Goal: Task Accomplishment & Management: Manage account settings

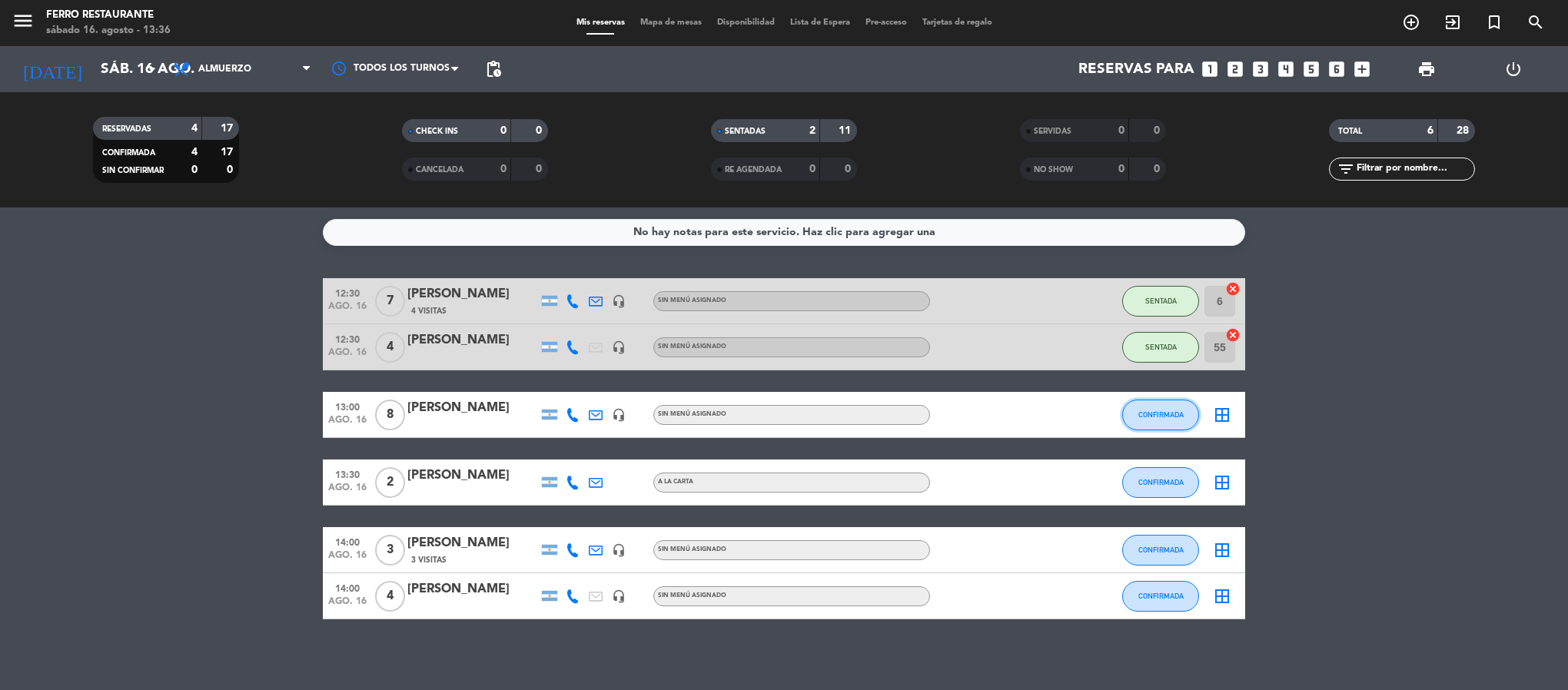
click at [1176, 419] on span "CONFIRMADA" at bounding box center [1161, 415] width 45 height 8
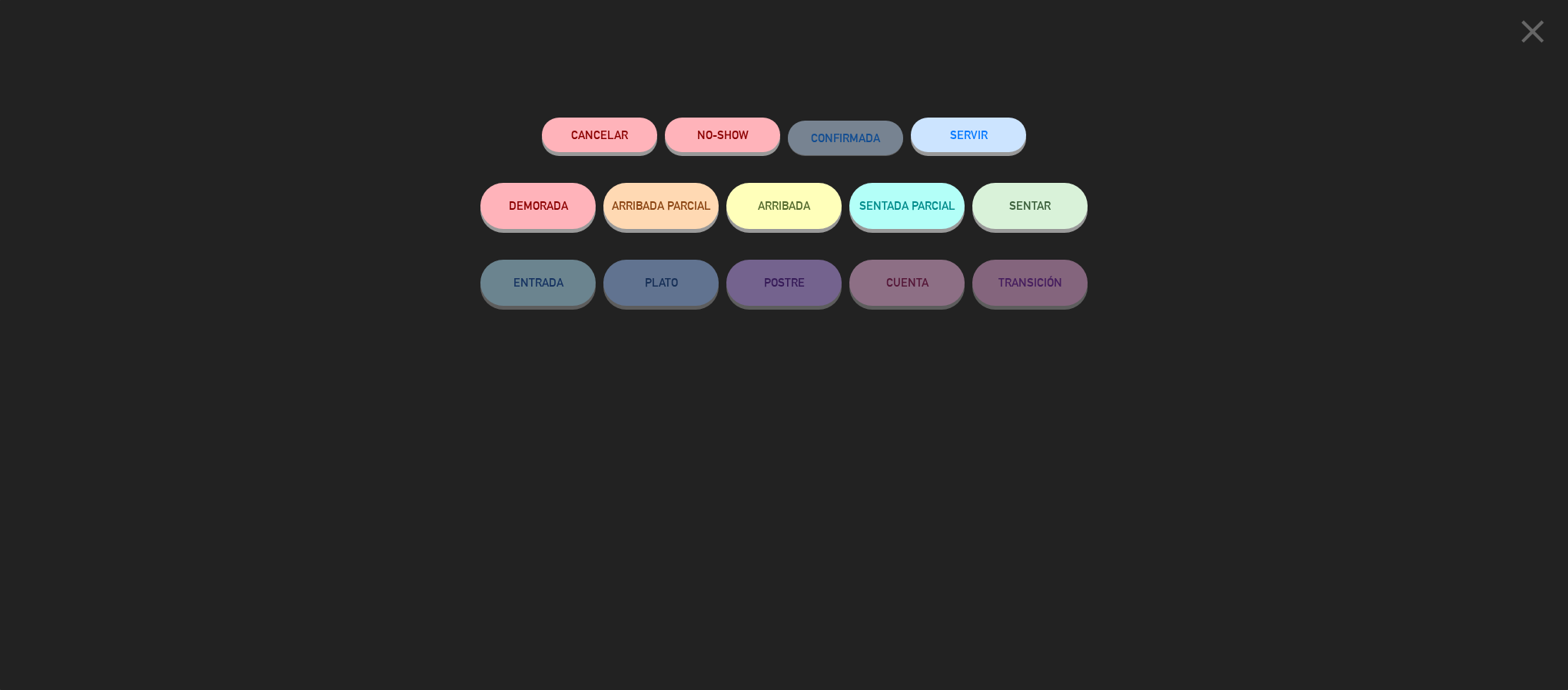
click at [1010, 205] on span "SENTAR" at bounding box center [1030, 205] width 42 height 13
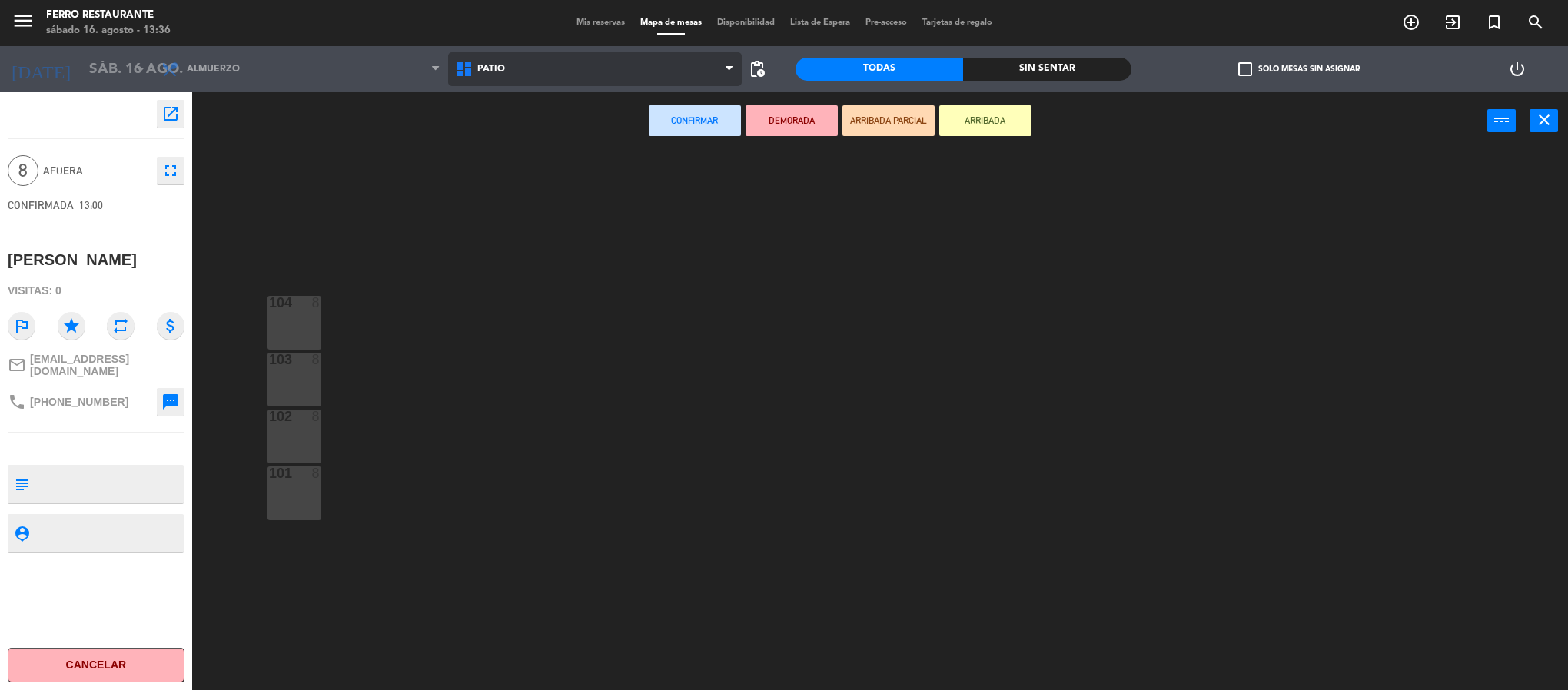
click at [637, 69] on span "Patio" at bounding box center [595, 69] width 295 height 34
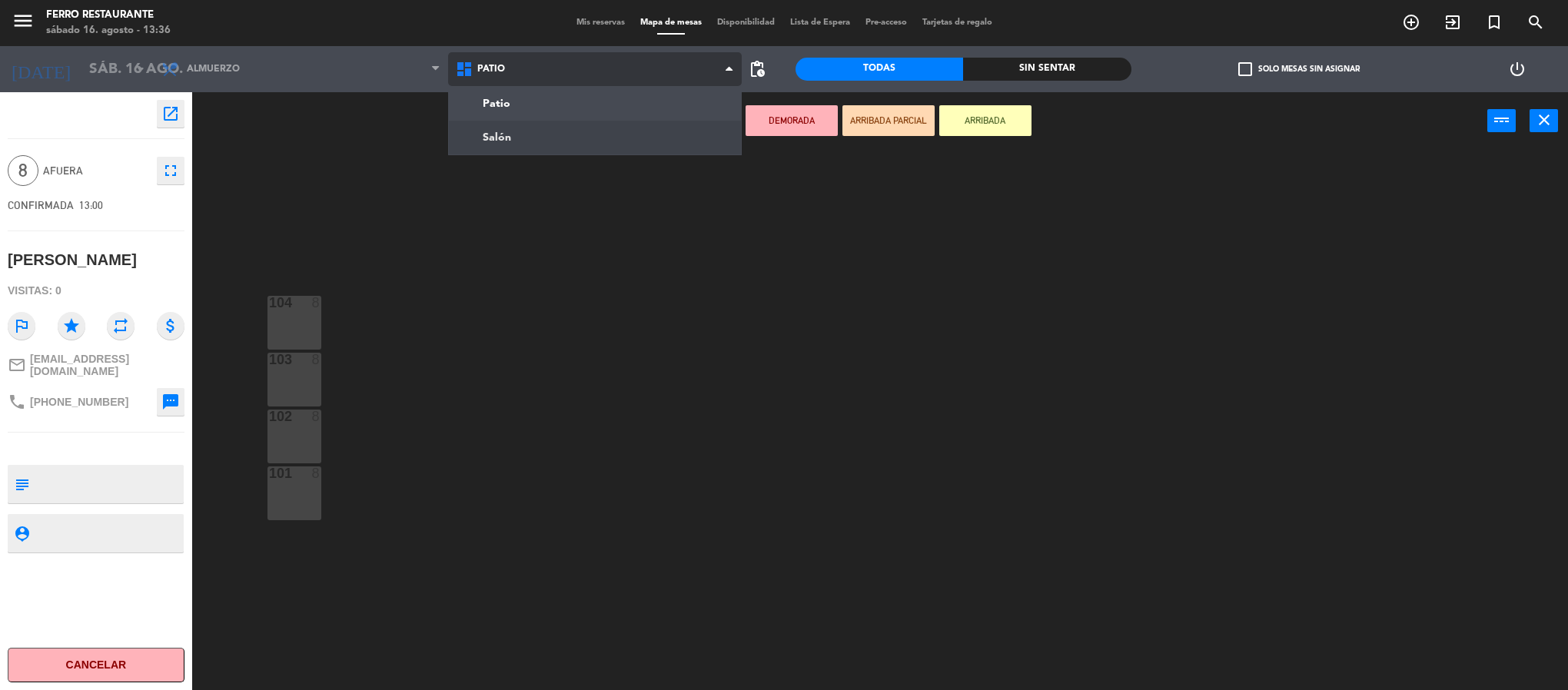
click at [572, 125] on ng-component "menu [PERSON_NAME] Restaurante [DATE] 16. agosto - 13:36 Mis reservas Mapa de m…" at bounding box center [784, 347] width 1568 height 694
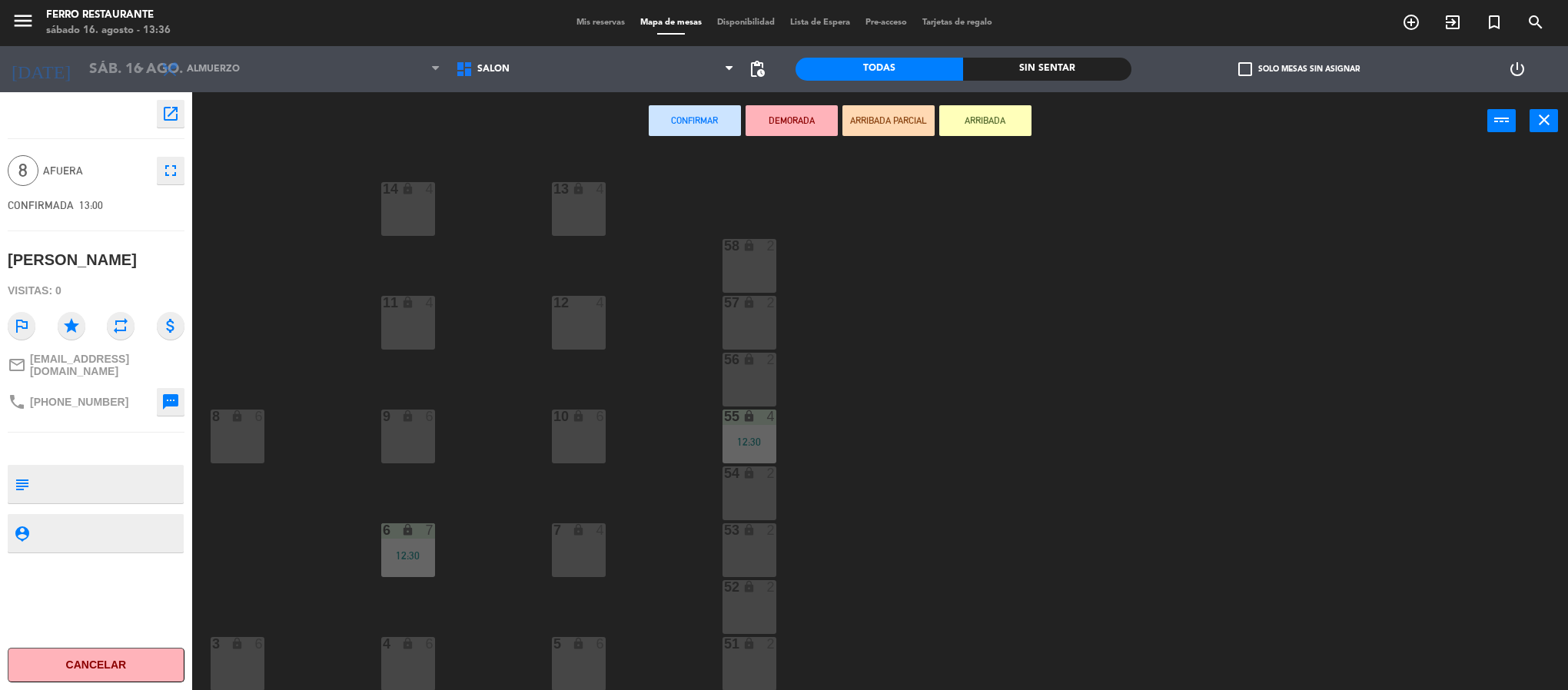
click at [399, 314] on div "11 lock 4" at bounding box center [408, 322] width 53 height 53
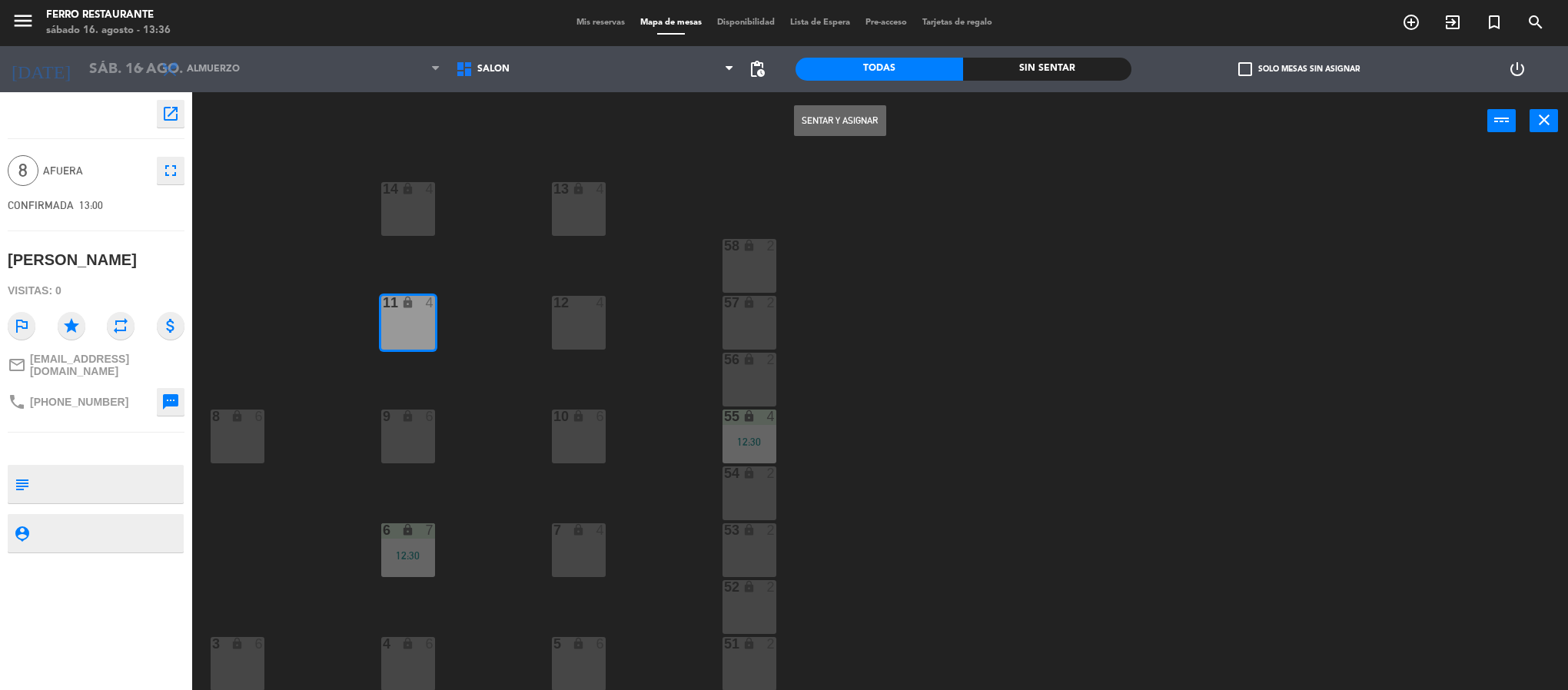
click at [833, 122] on button "Sentar y Asignar" at bounding box center [840, 120] width 92 height 31
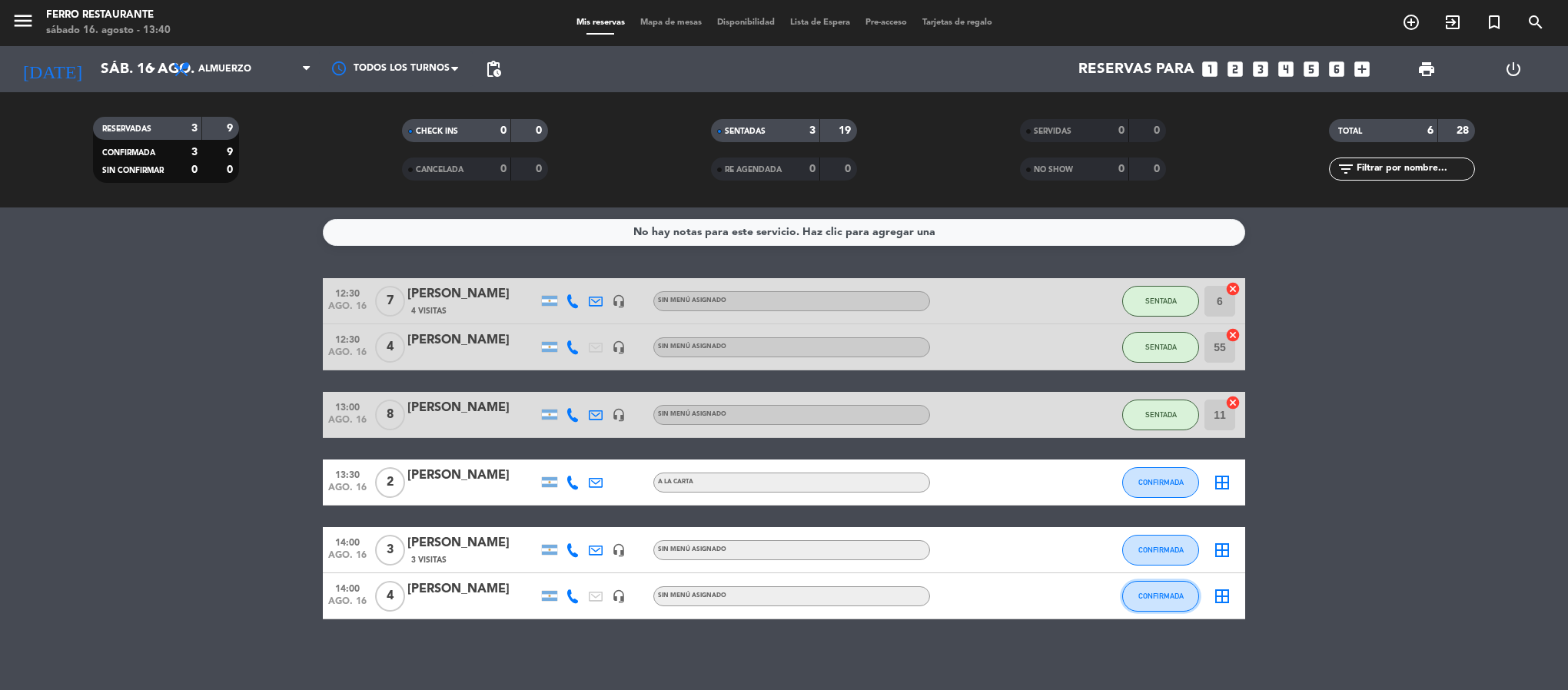
click at [1169, 612] on button "CONFIRMADA" at bounding box center [1161, 596] width 77 height 31
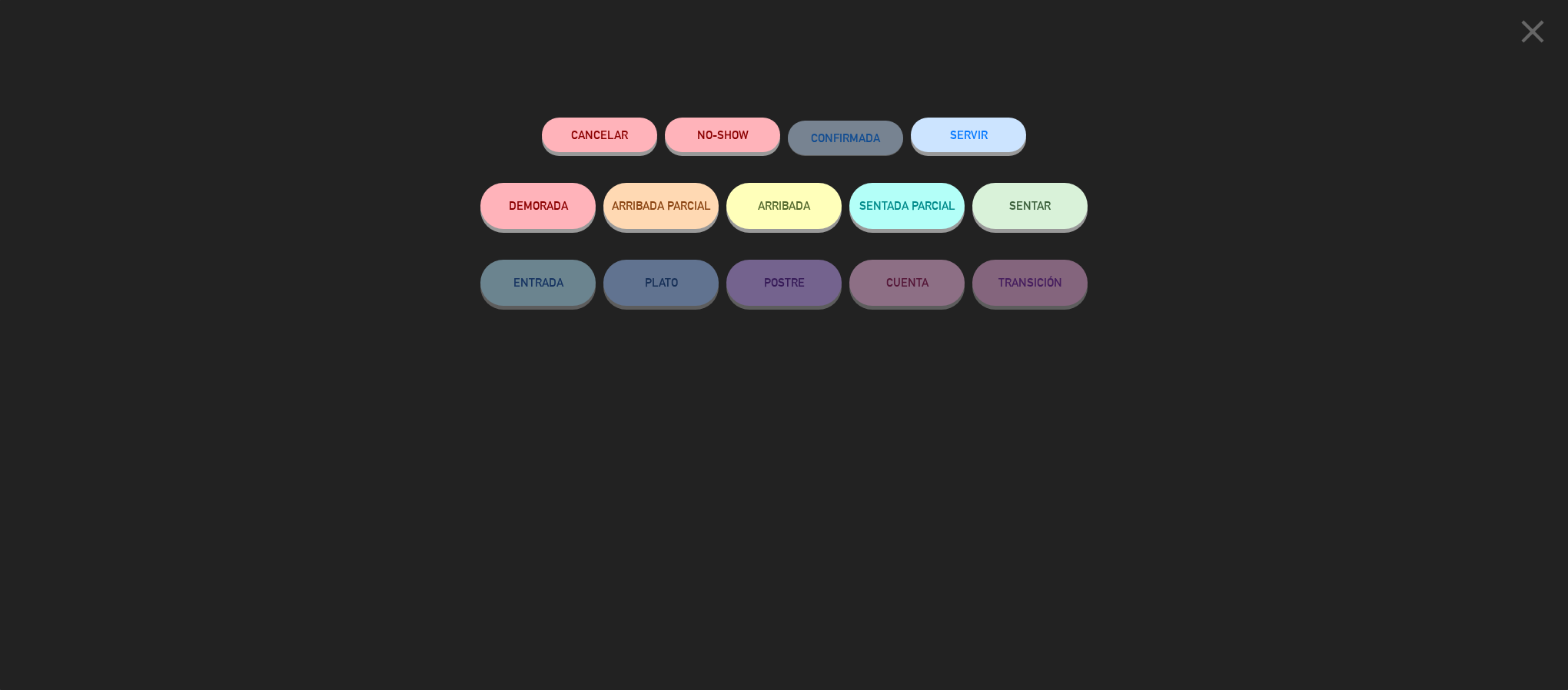
click at [1024, 212] on span "SENTAR" at bounding box center [1030, 205] width 42 height 13
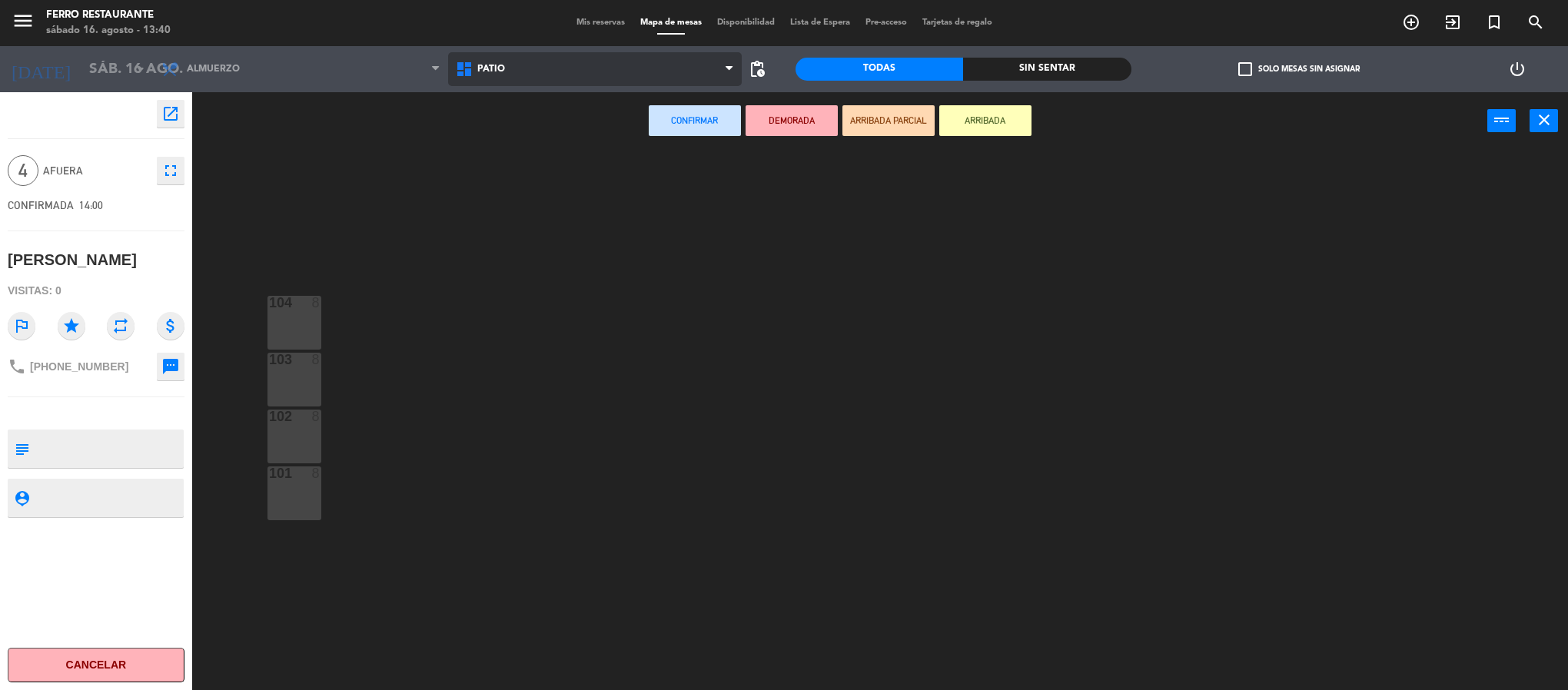
click at [607, 79] on span "Patio" at bounding box center [595, 69] width 295 height 34
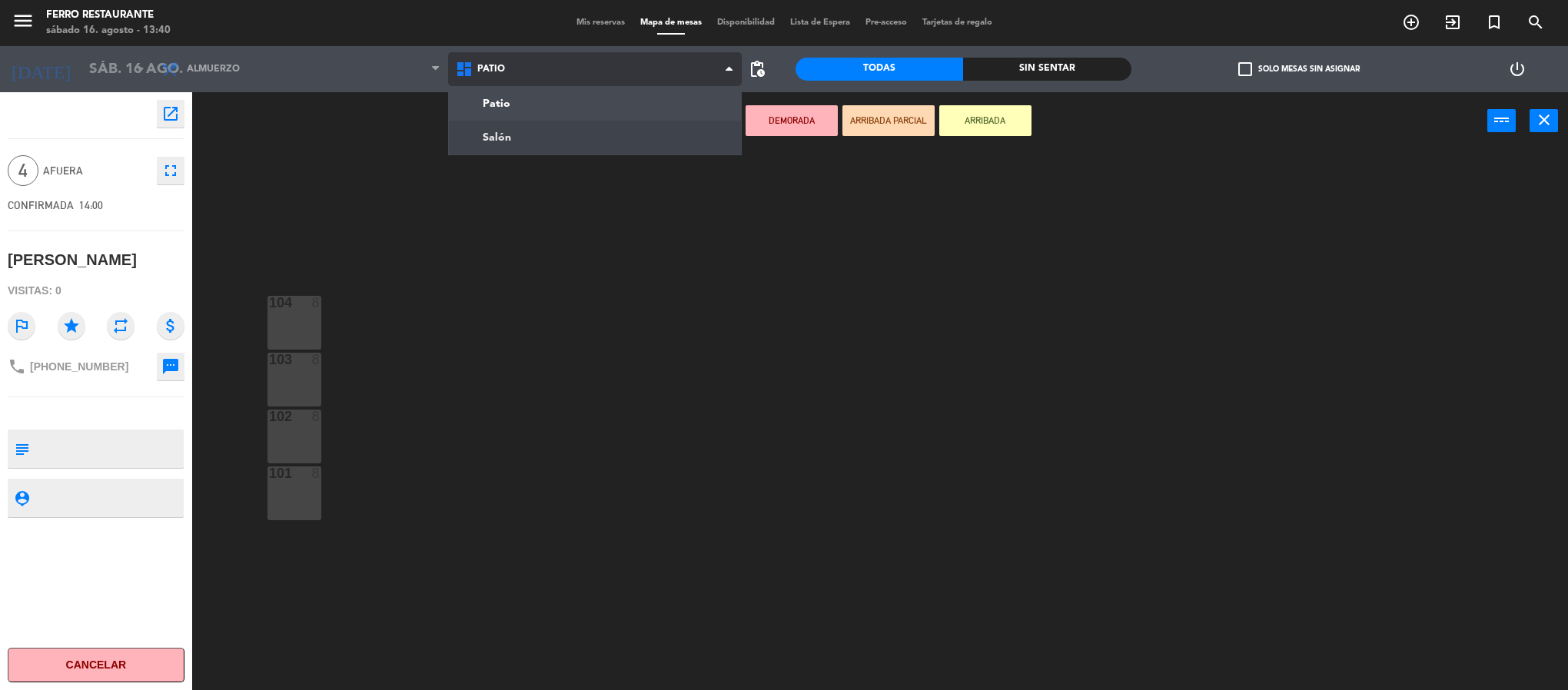
click at [555, 131] on ng-component "menu [PERSON_NAME] Restaurante [DATE] 16. agosto - 13:40 Mis reservas Mapa de m…" at bounding box center [784, 347] width 1568 height 694
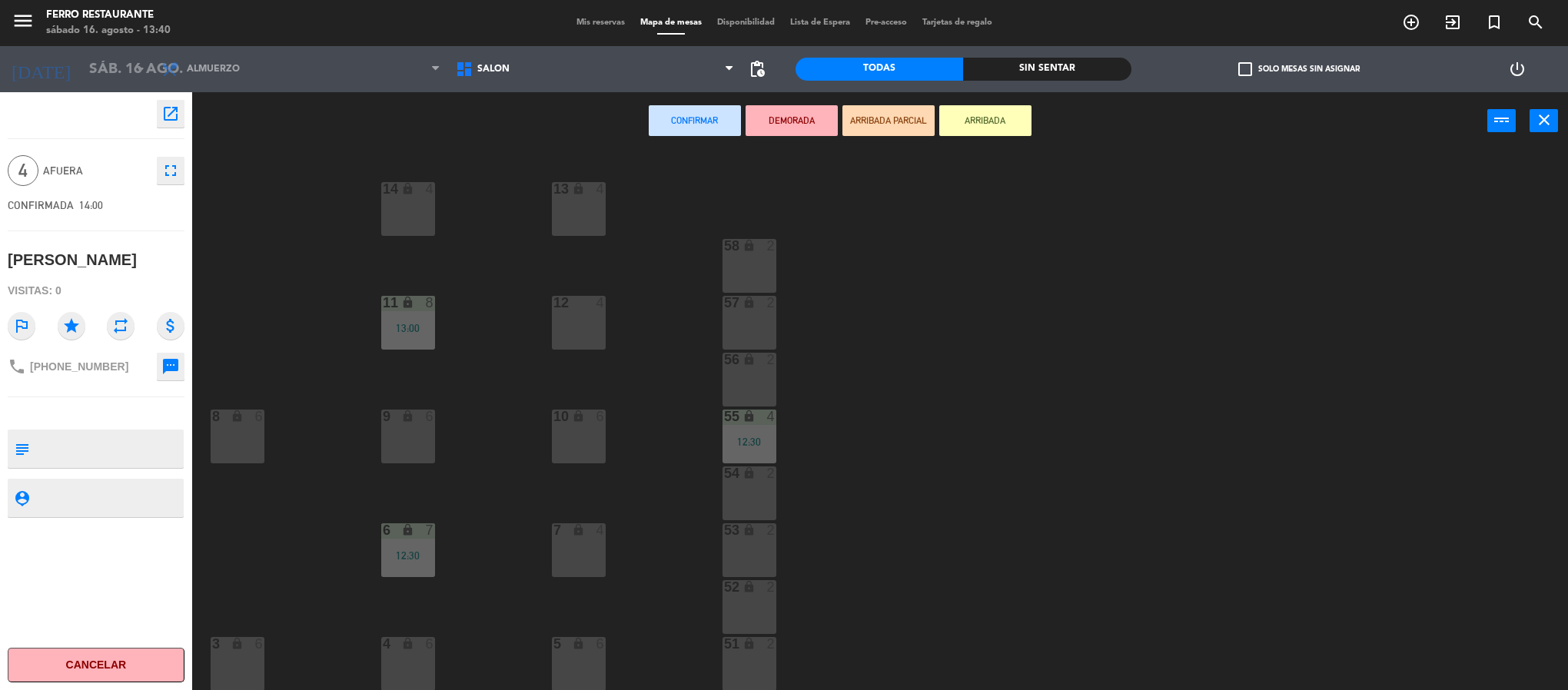
click at [575, 226] on div "13 lock 4" at bounding box center [579, 209] width 53 height 53
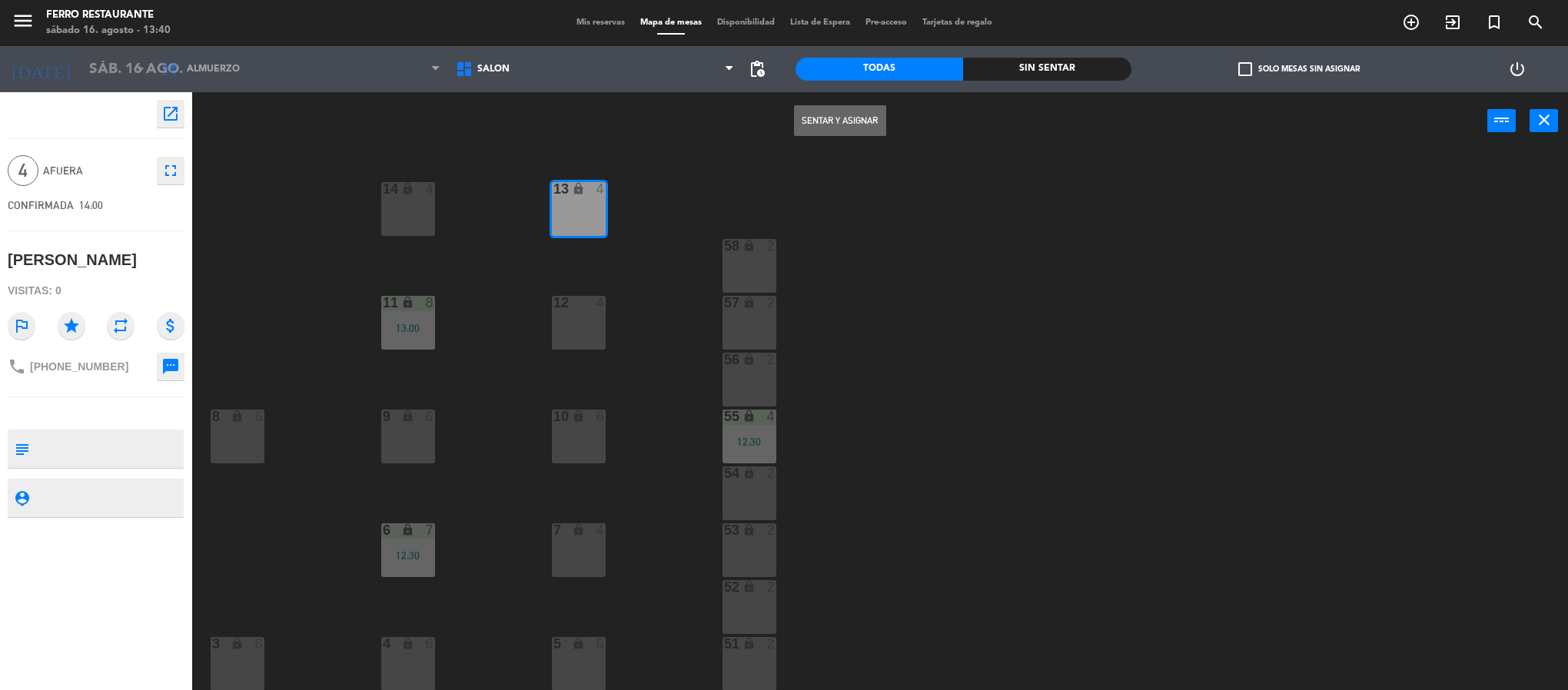
click at [876, 121] on button "Sentar y Asignar" at bounding box center [840, 120] width 92 height 31
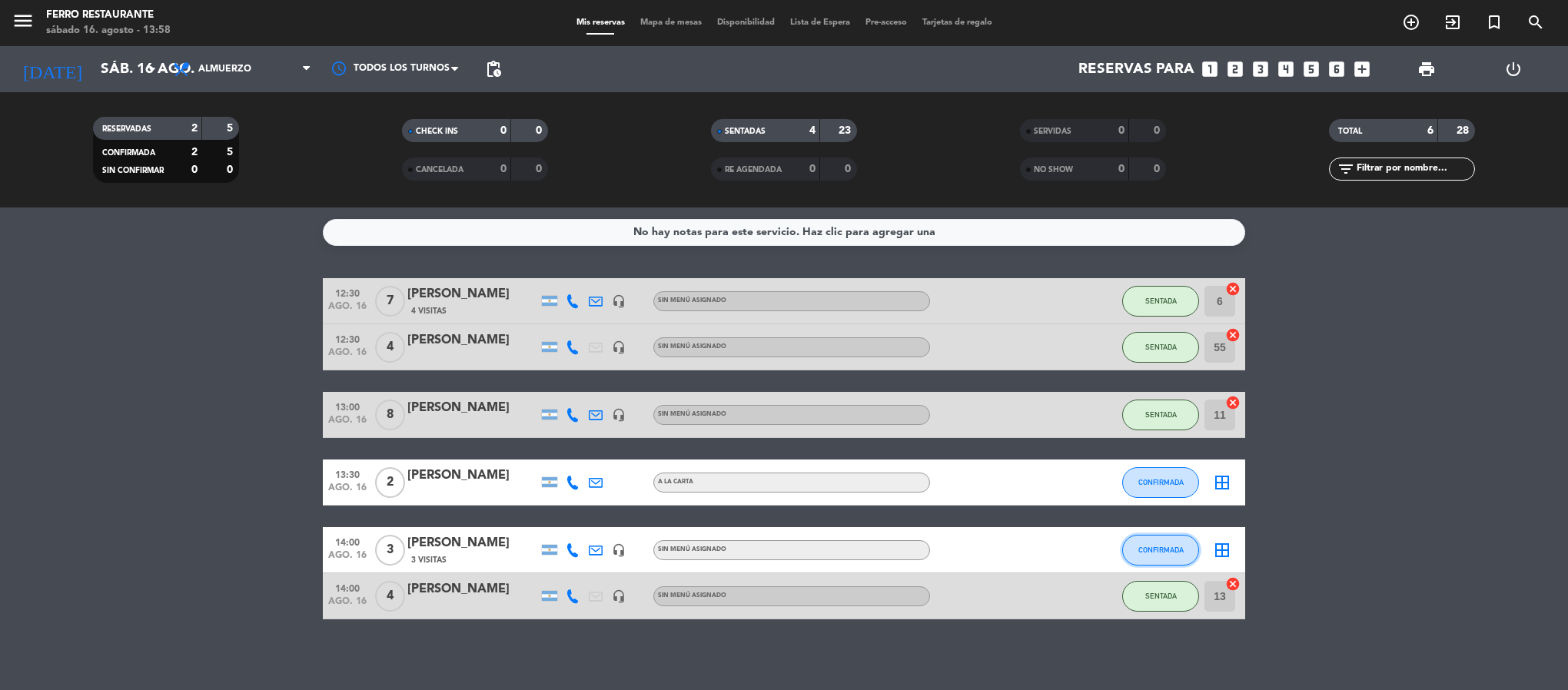
click at [1165, 554] on span "CONFIRMADA" at bounding box center [1161, 550] width 45 height 8
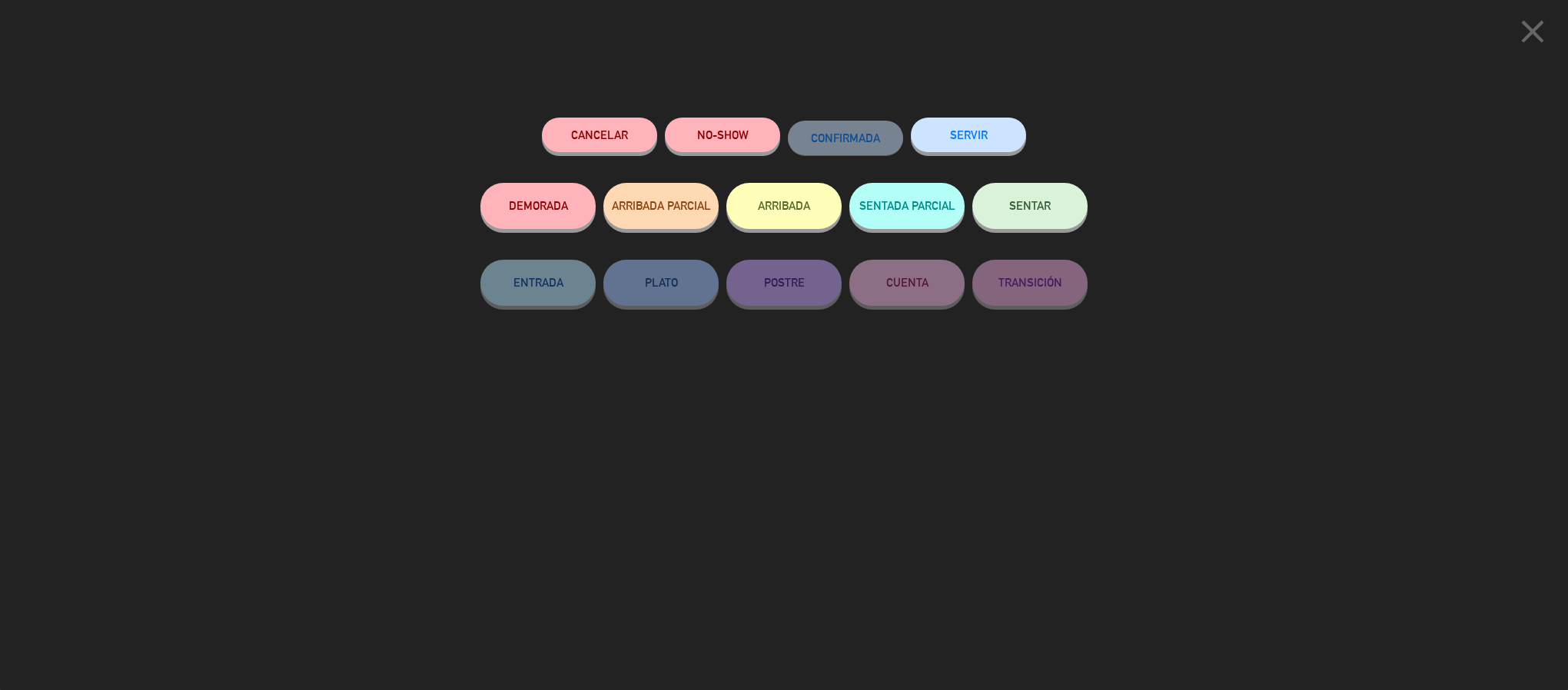
click at [1039, 221] on button "SENTAR" at bounding box center [1029, 205] width 115 height 46
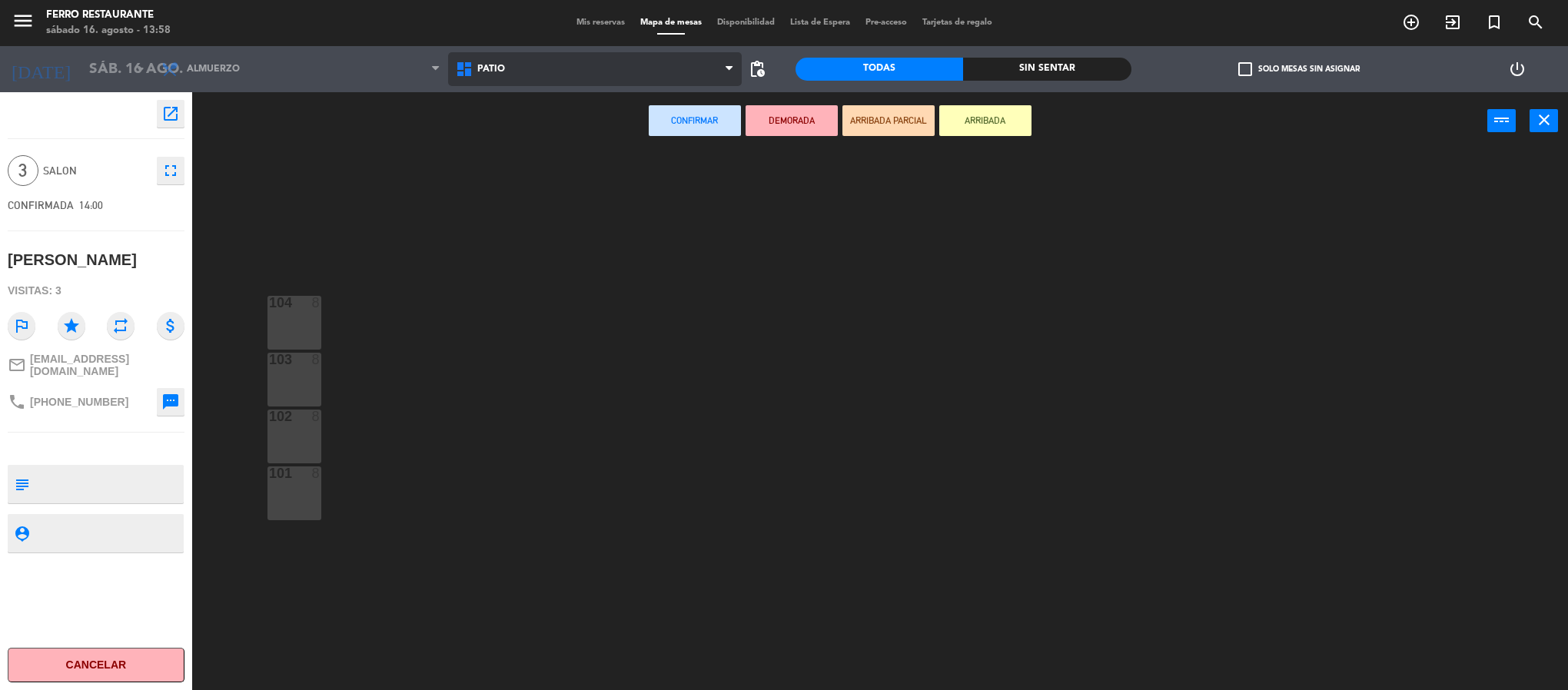
click at [526, 73] on span "Patio" at bounding box center [595, 69] width 295 height 34
click at [524, 136] on ng-component "menu [PERSON_NAME] Restaurante [DATE] 16. agosto - 13:58 Mis reservas Mapa de m…" at bounding box center [784, 347] width 1568 height 694
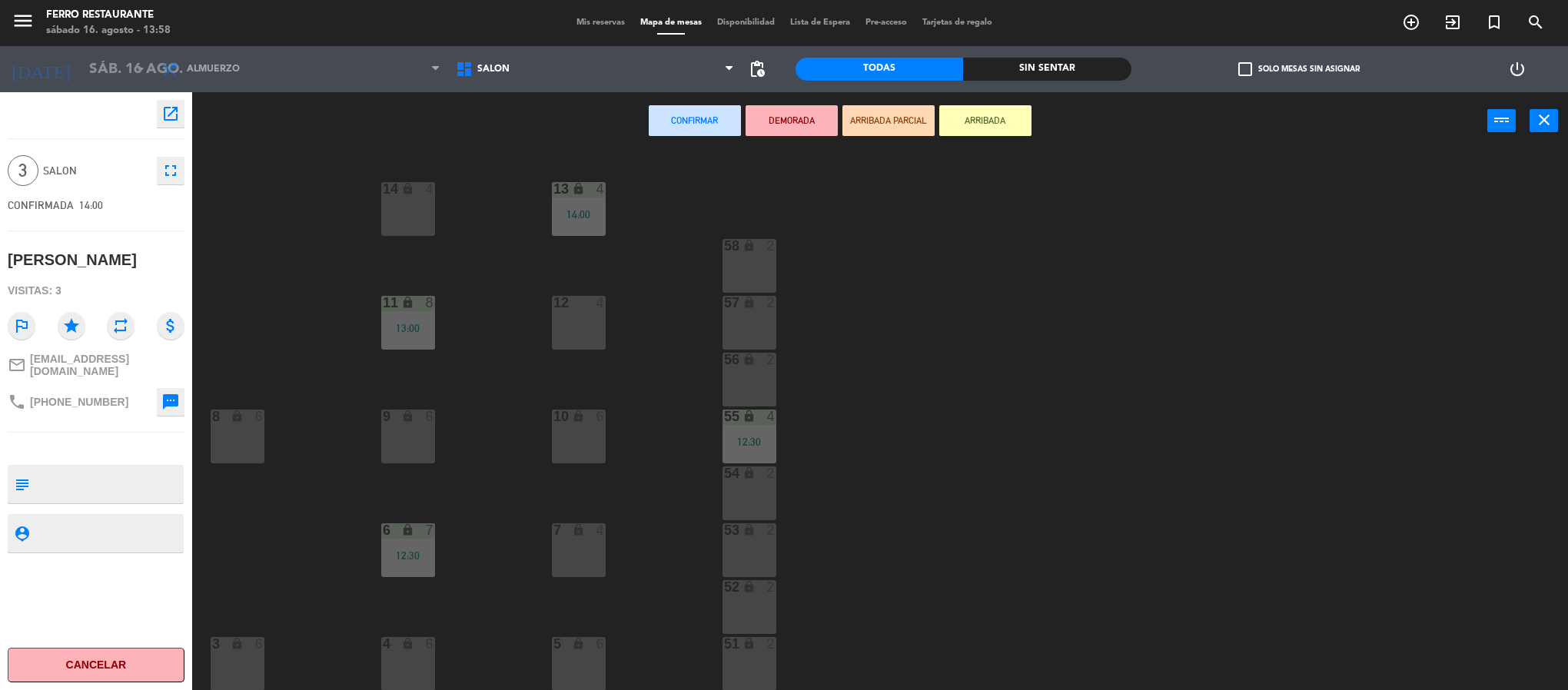
click at [238, 655] on div "3 lock 6" at bounding box center [237, 663] width 53 height 53
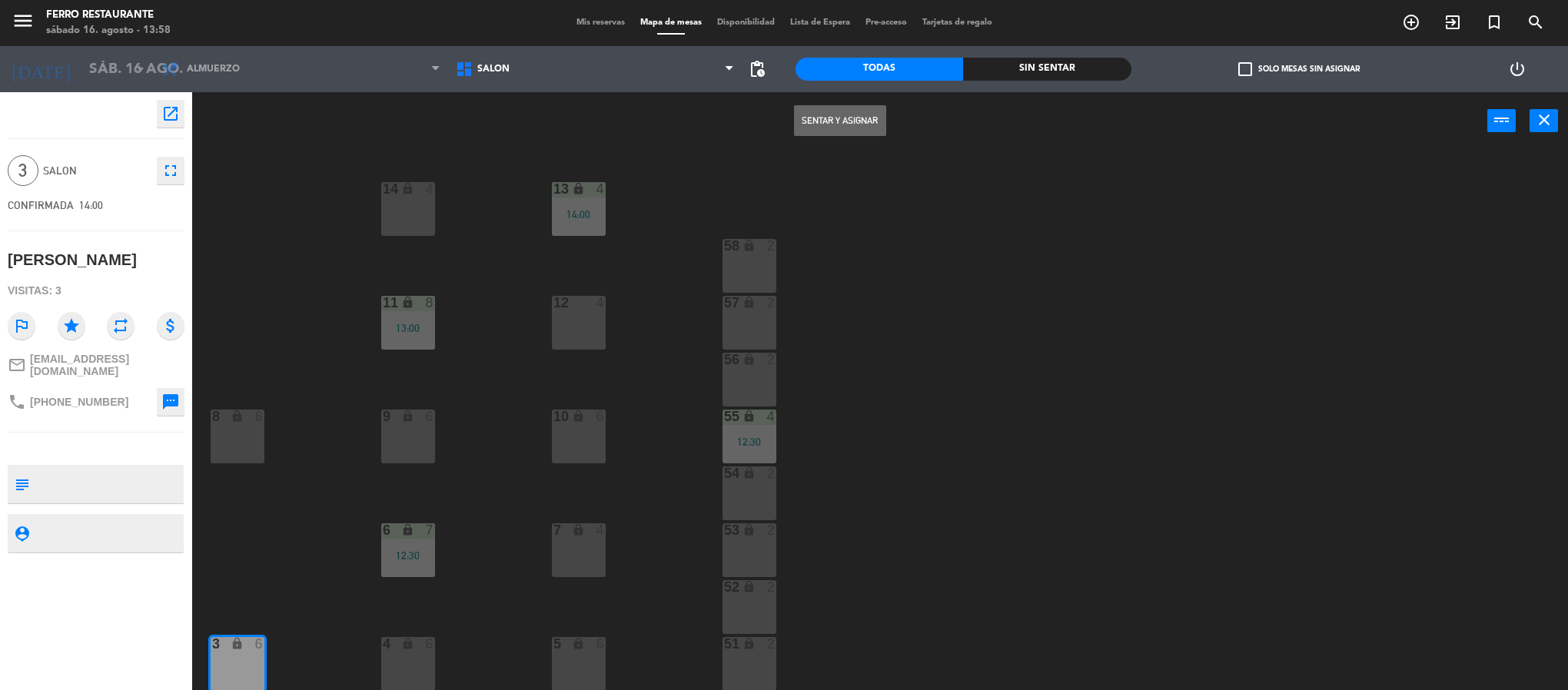
click at [800, 132] on button "Sentar y Asignar" at bounding box center [840, 120] width 92 height 31
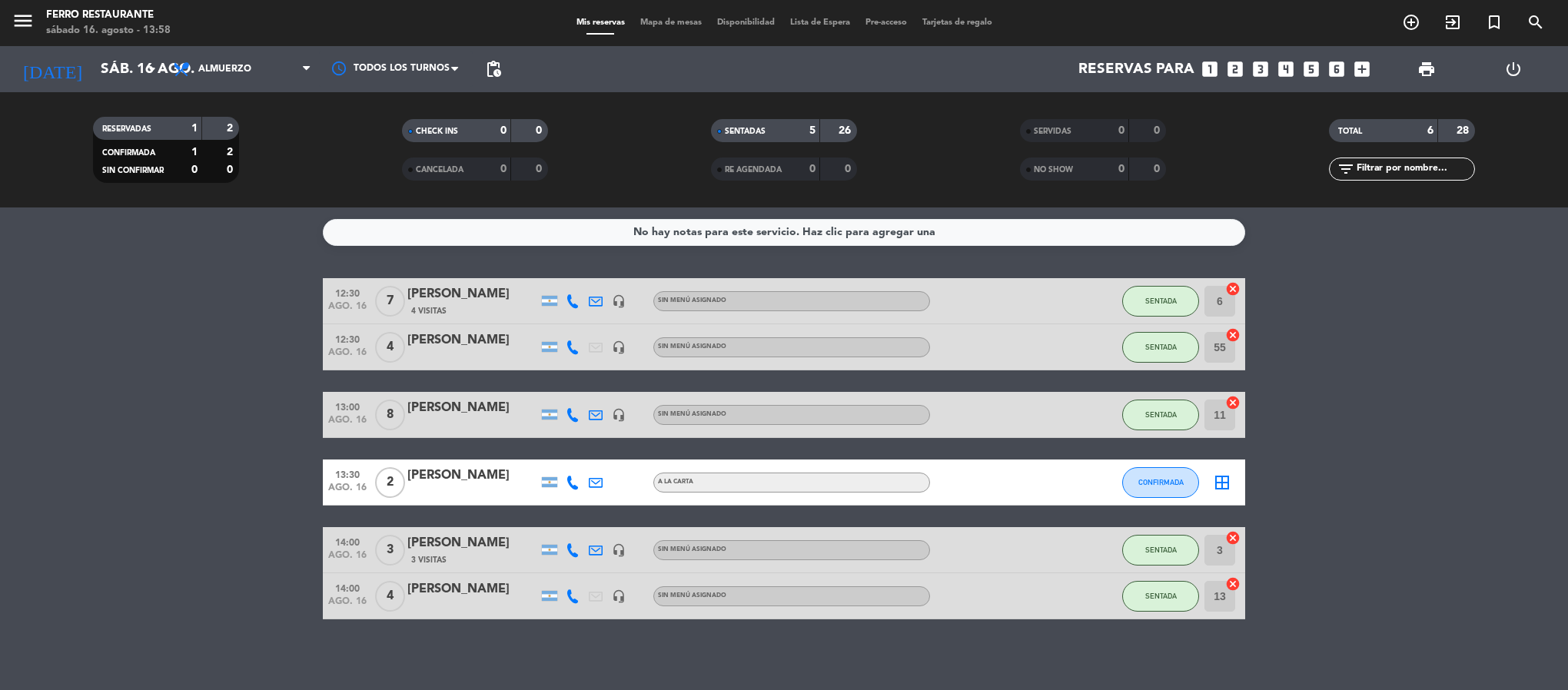
click at [98, 496] on bookings-row "12:30 [DATE] 7 [PERSON_NAME] 4 [DEMOGRAPHIC_DATA] headset_mic Sin menú asignado…" at bounding box center [784, 448] width 1568 height 341
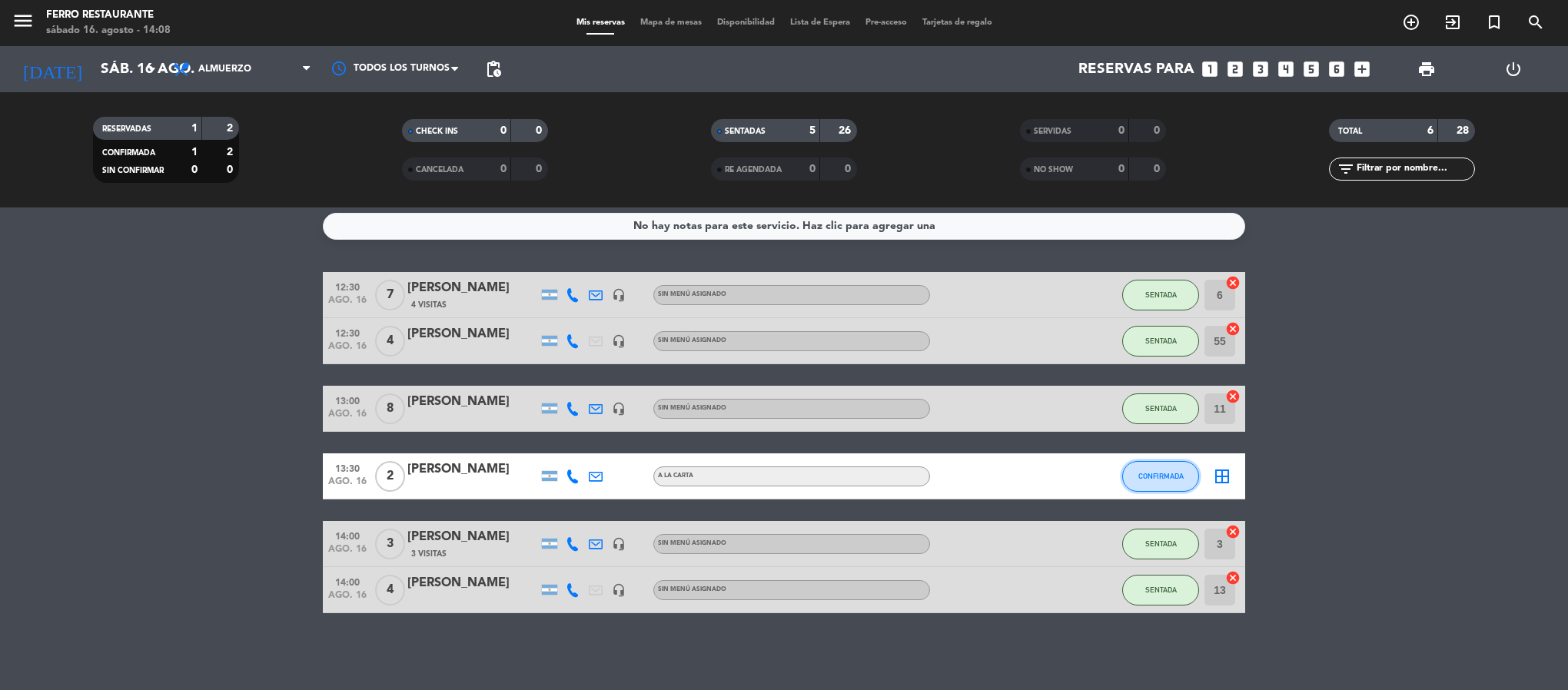
click at [1176, 476] on button "CONFIRMADA" at bounding box center [1161, 476] width 77 height 31
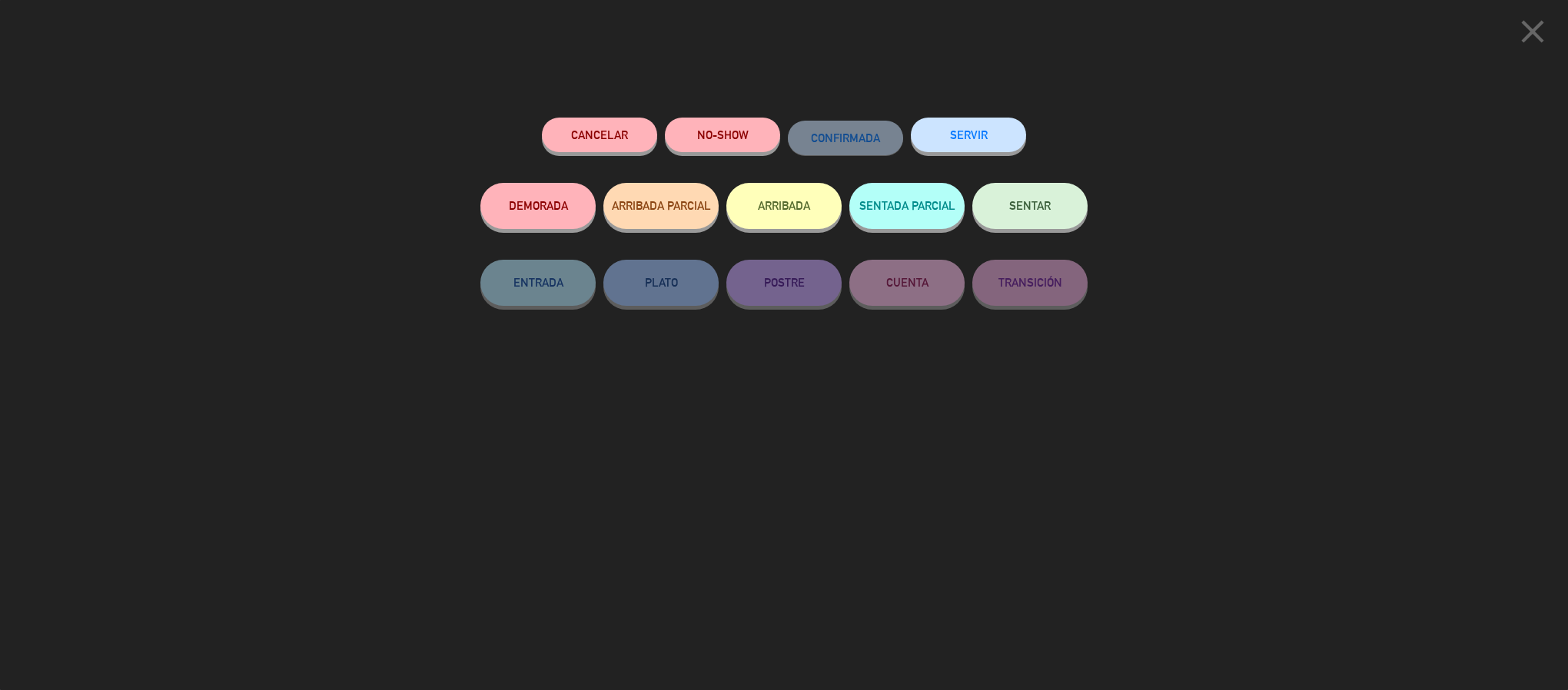
click at [709, 149] on button "NO-SHOW" at bounding box center [722, 134] width 115 height 34
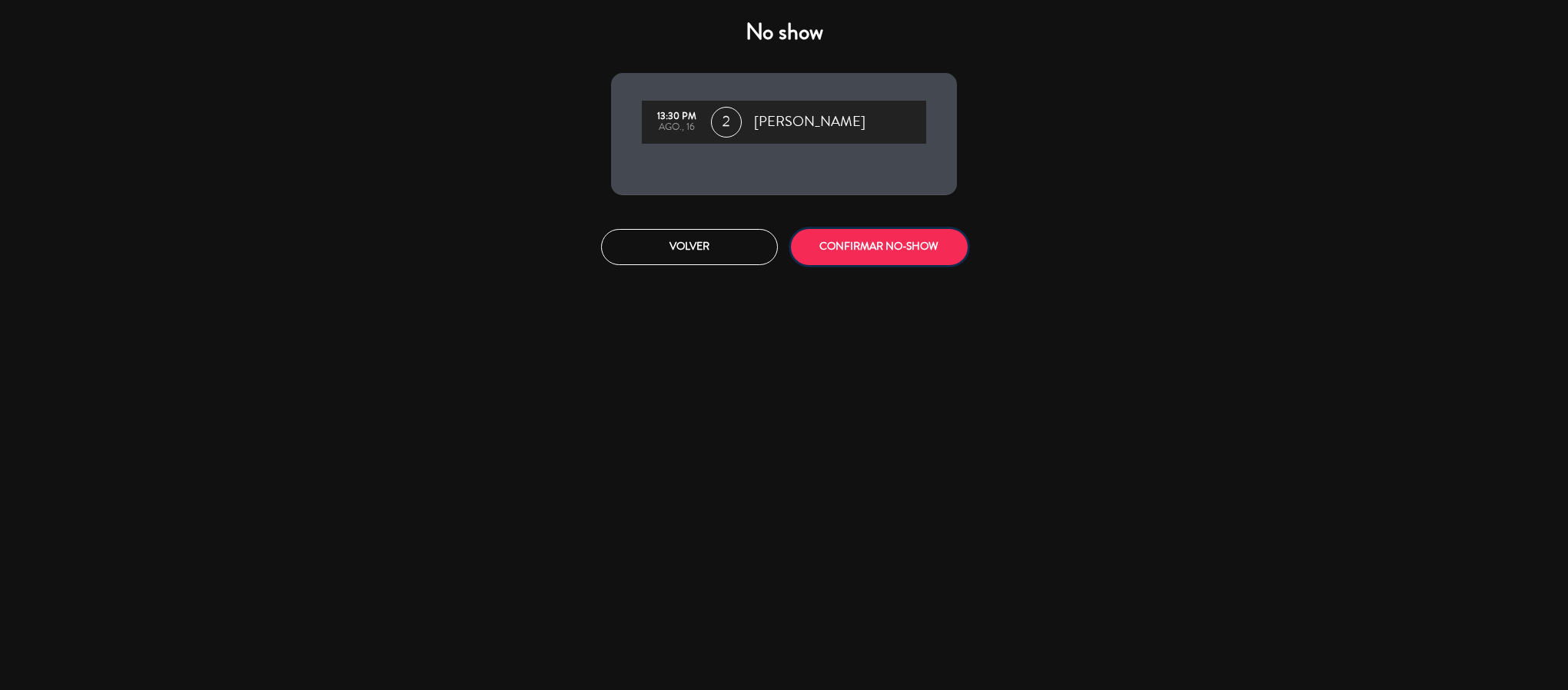
click at [852, 265] on button "CONFIRMAR NO-SHOW" at bounding box center [879, 246] width 177 height 36
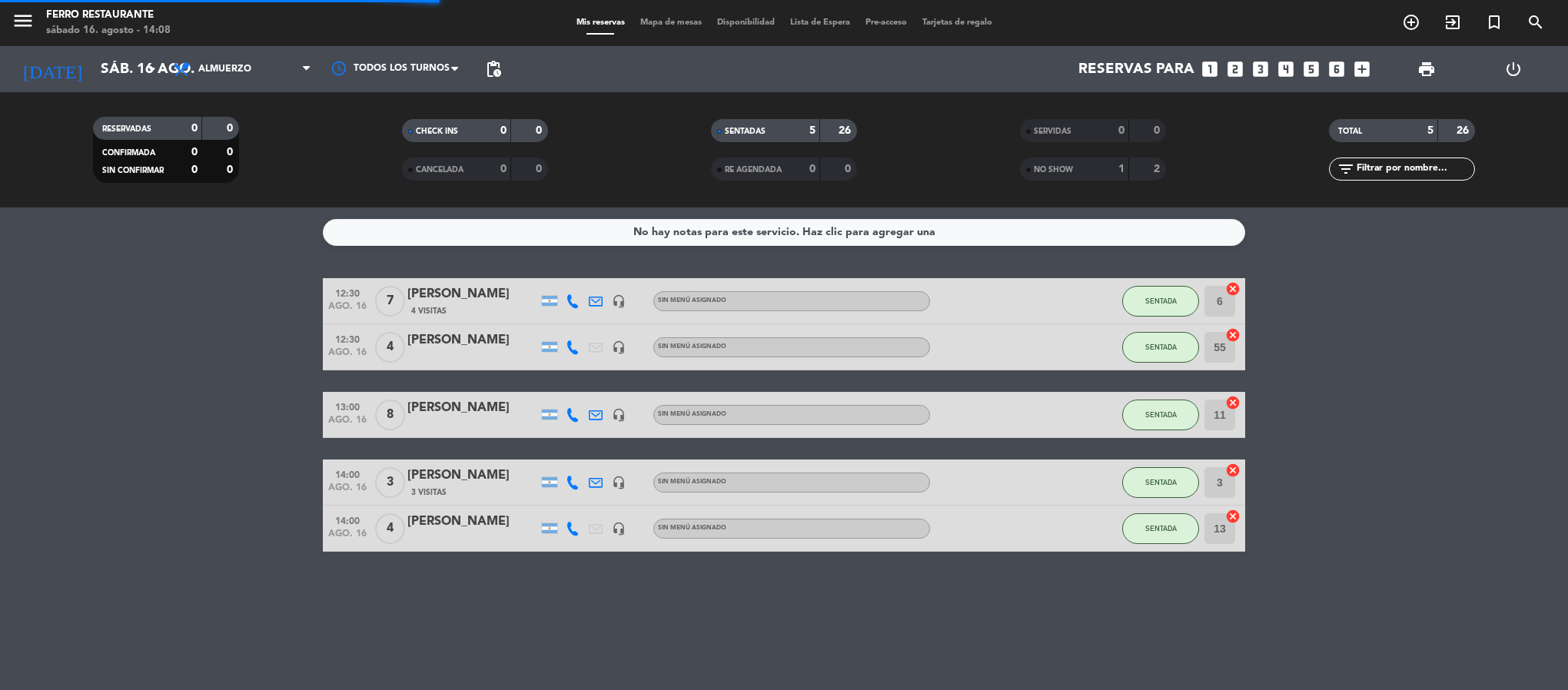
scroll to position [0, 0]
click at [231, 348] on bookings-row "12:30 [DATE] 7 [PERSON_NAME] 4 [DEMOGRAPHIC_DATA] headset_mic Sin menú asignado…" at bounding box center [784, 415] width 1568 height 274
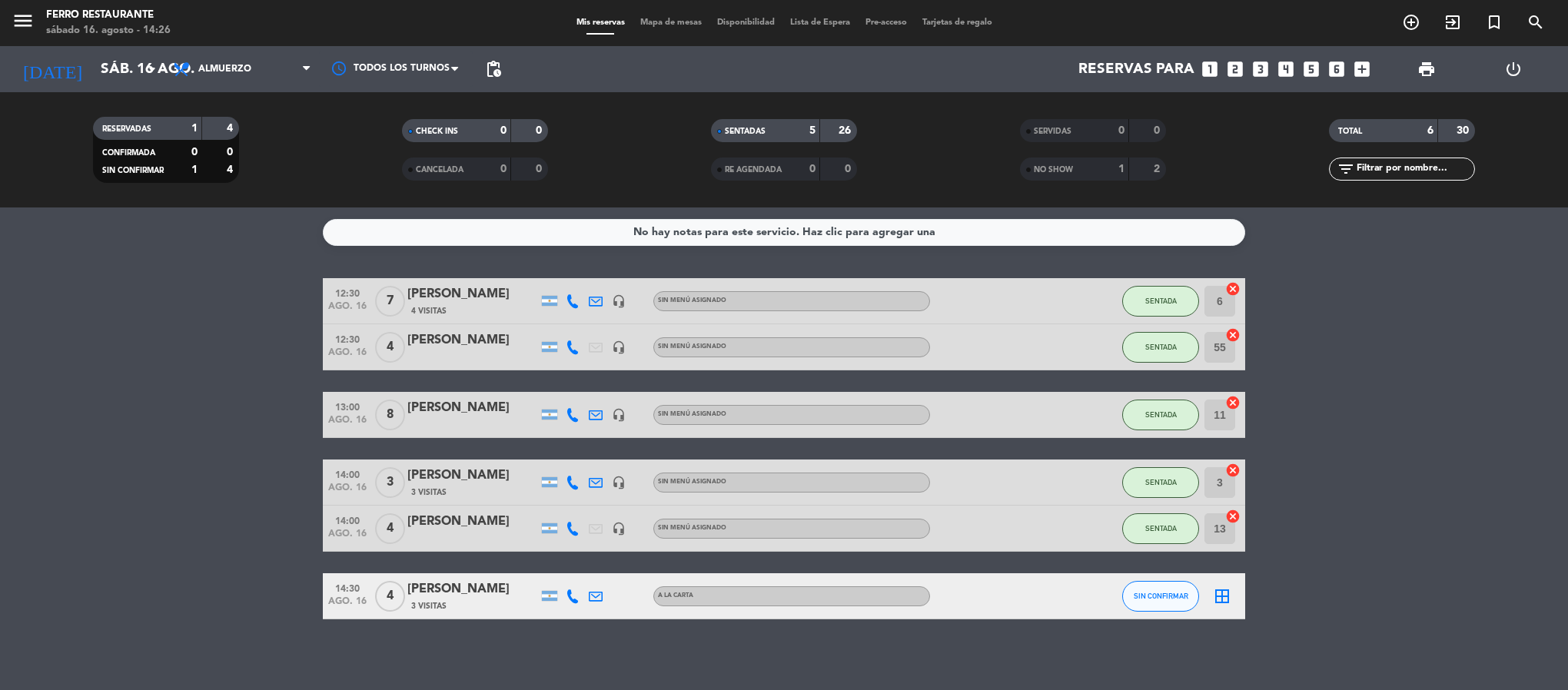
click at [1151, 618] on div "SIN CONFIRMAR" at bounding box center [1161, 596] width 77 height 45
click at [1151, 600] on span "SIN CONFIRMAR" at bounding box center [1161, 596] width 54 height 8
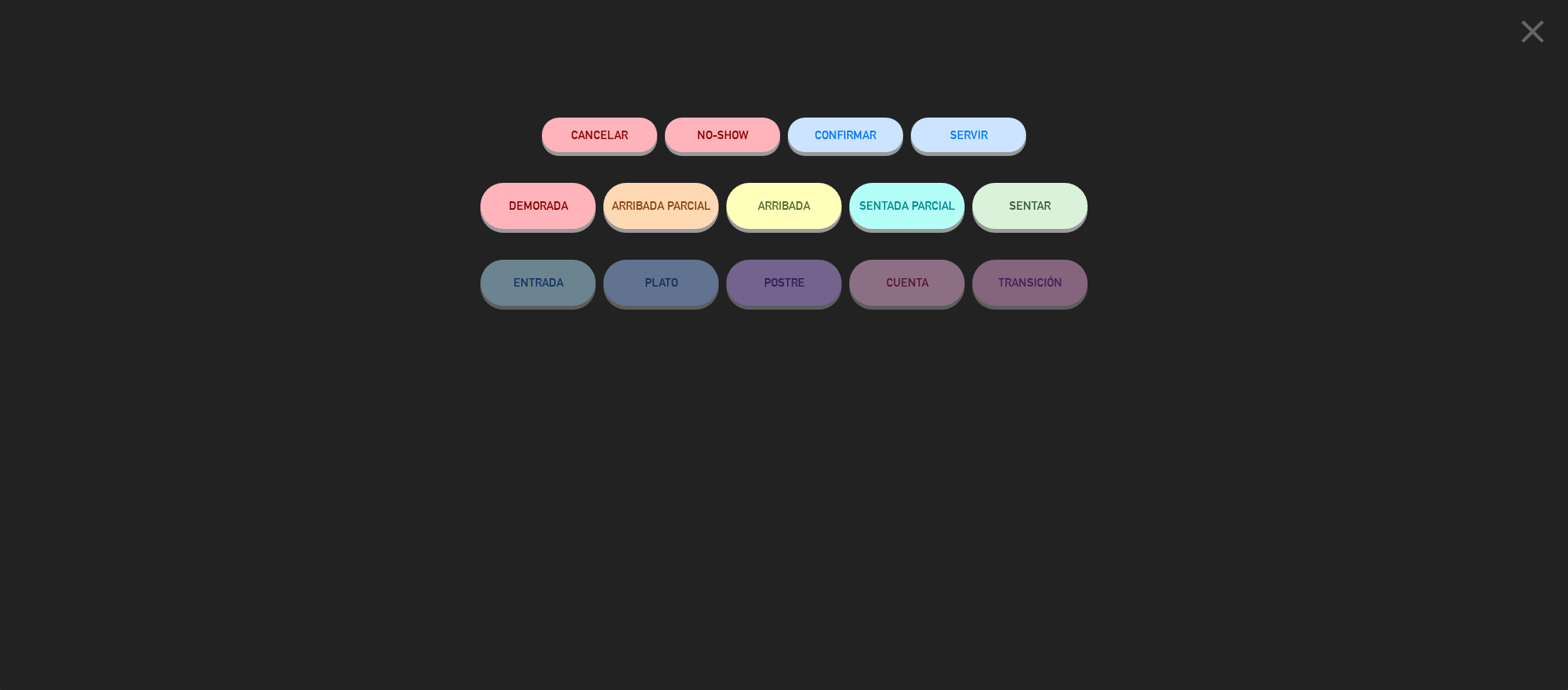
click at [884, 139] on button "CONFIRMAR" at bounding box center [845, 134] width 115 height 34
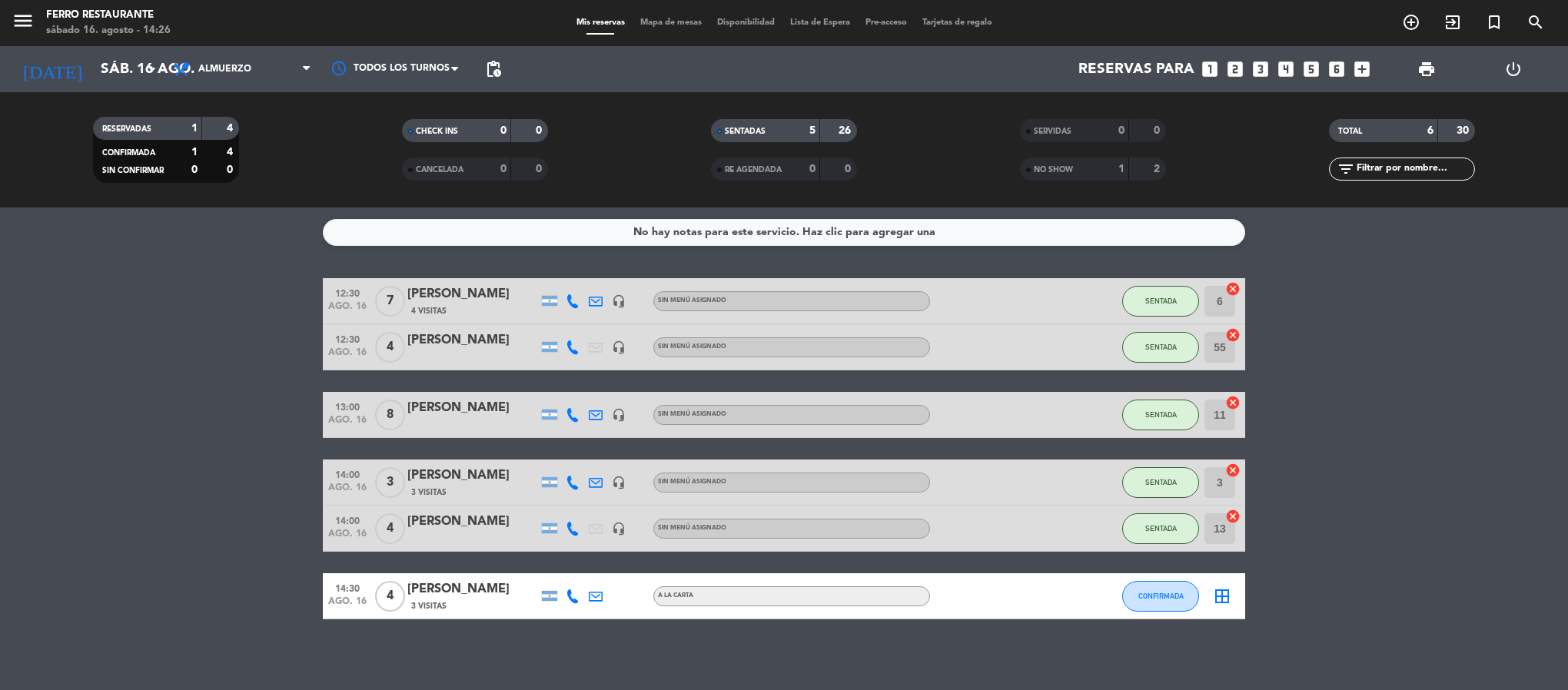
click at [89, 332] on bookings-row "12:30 [DATE] 7 [PERSON_NAME] 4 [DEMOGRAPHIC_DATA] headset_mic Sin menú asignado…" at bounding box center [784, 448] width 1568 height 341
